Goal: Find specific page/section: Find specific page/section

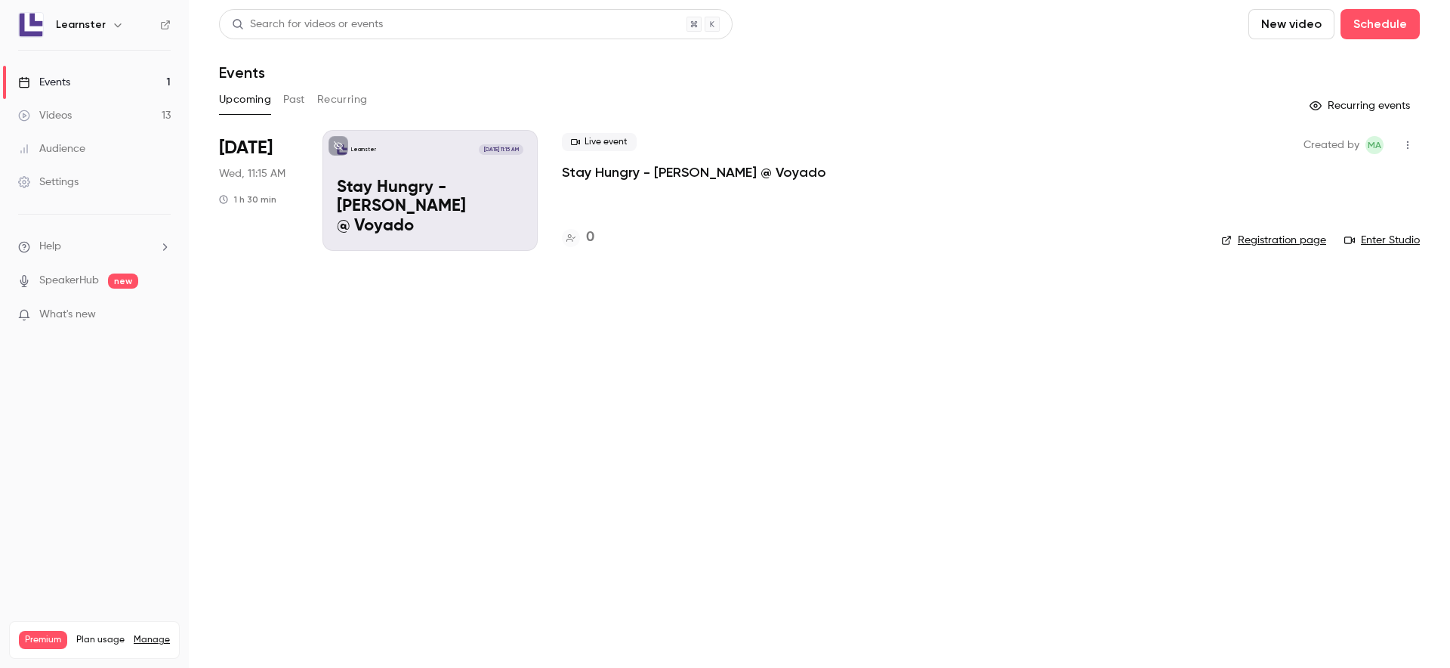
click at [493, 210] on p "Stay Hungry - [PERSON_NAME] @ Voyado" at bounding box center [430, 207] width 187 height 58
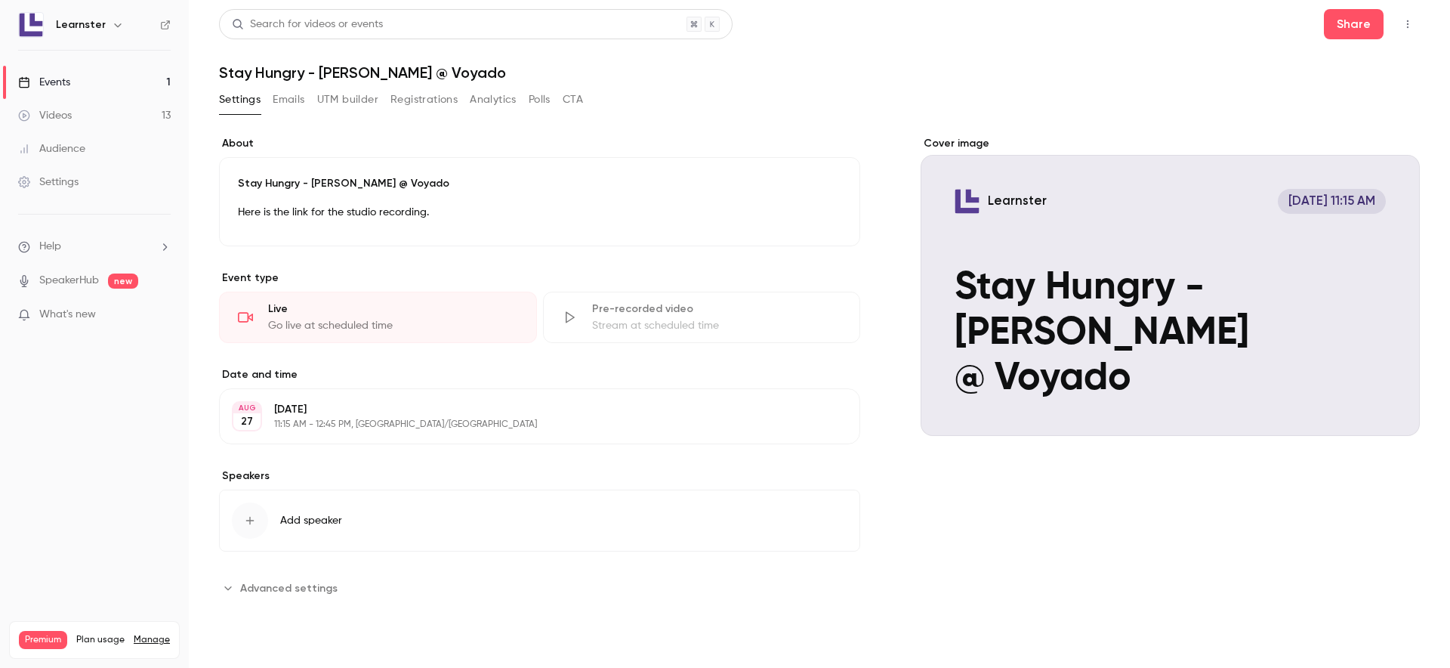
click at [1141, 218] on div "Cover image" at bounding box center [1170, 286] width 499 height 300
click at [0, 0] on input "Learnster [DATE] 11:15 AM Stay Hungry - [PERSON_NAME] @ Voyado" at bounding box center [0, 0] width 0 height 0
click at [68, 82] on div "Events" at bounding box center [44, 82] width 52 height 15
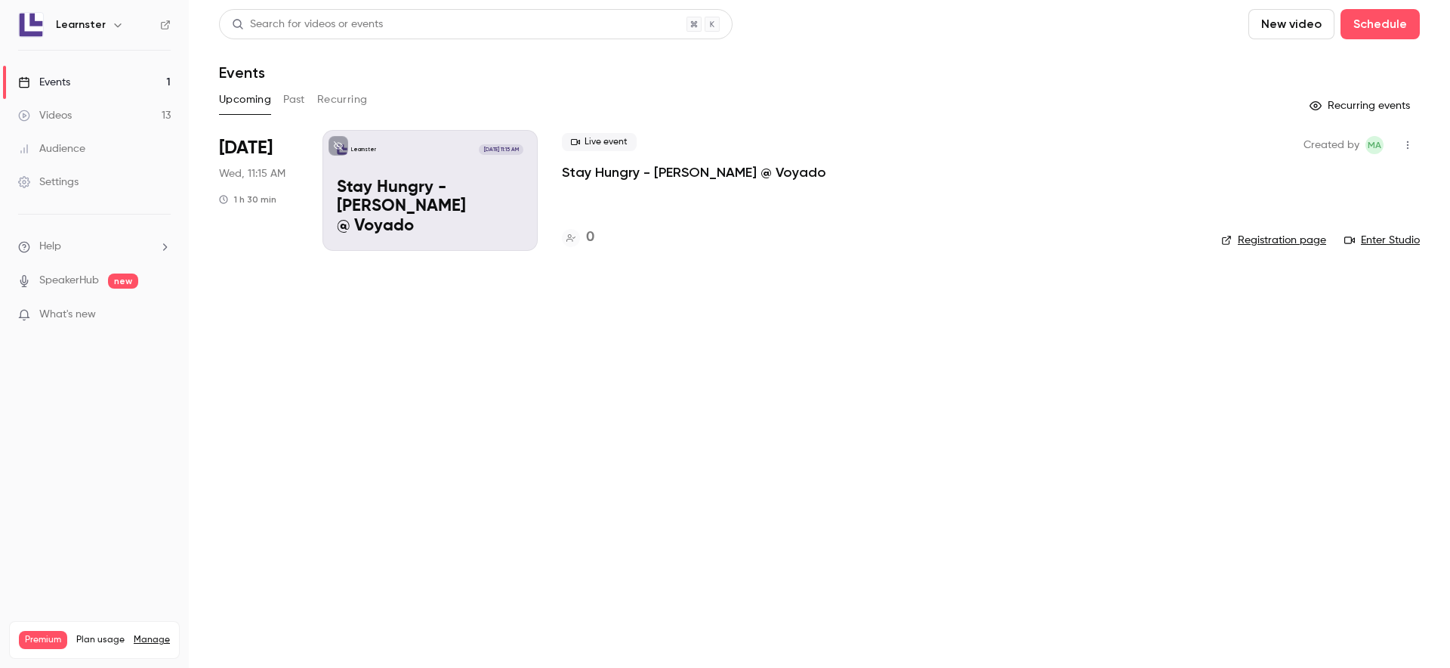
click at [1141, 238] on link "Enter Studio" at bounding box center [1383, 240] width 76 height 15
